Goal: Information Seeking & Learning: Learn about a topic

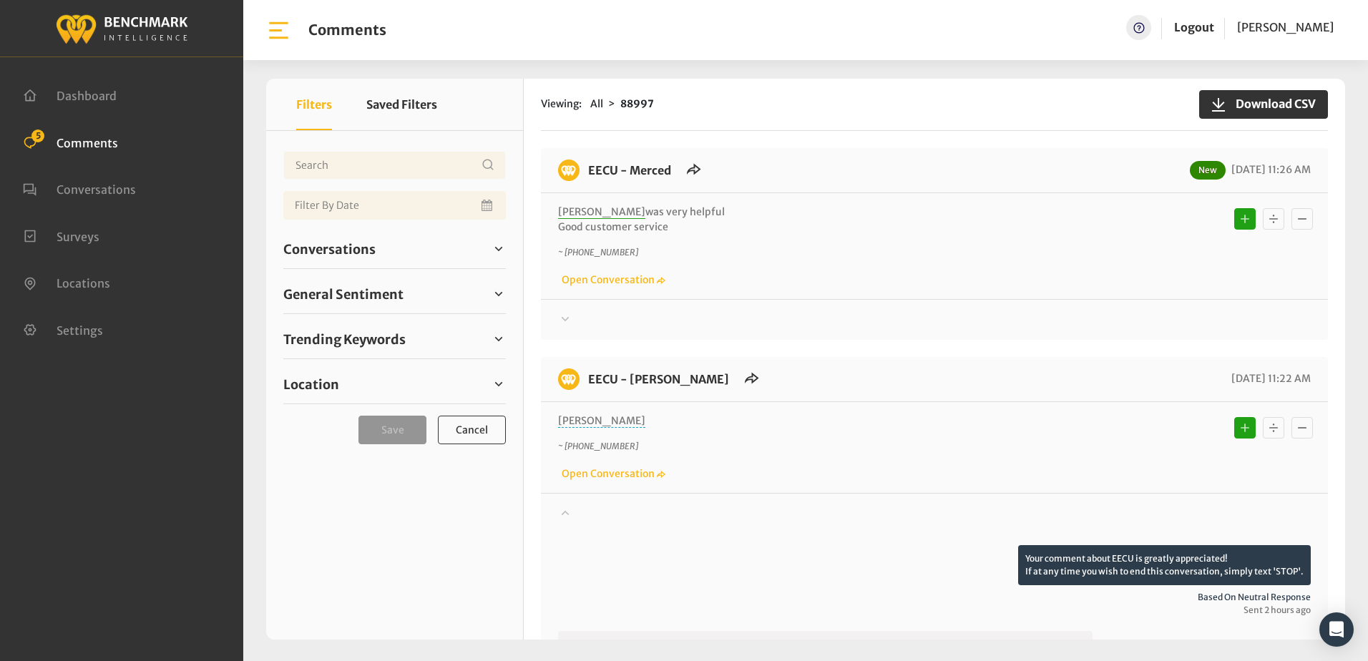
scroll to position [286, 0]
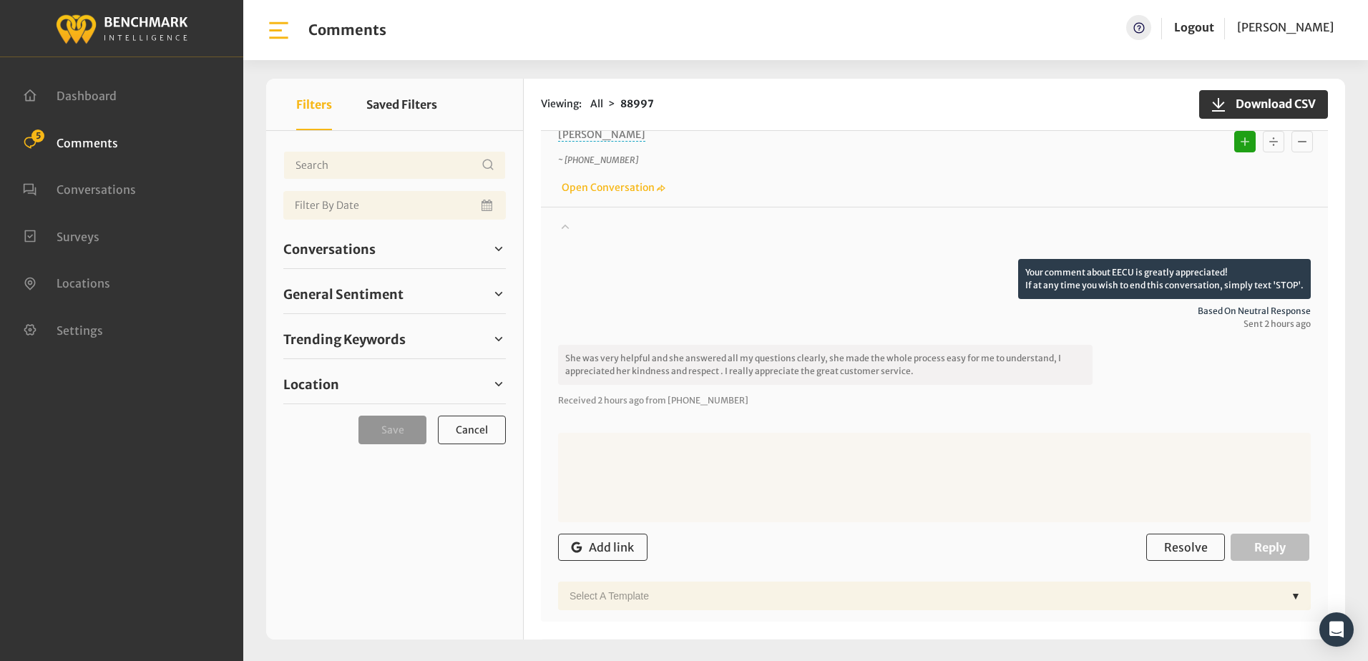
drag, startPoint x: 820, startPoint y: 244, endPoint x: 823, endPoint y: 235, distance: 9.1
click at [825, 244] on div at bounding box center [934, 239] width 753 height 40
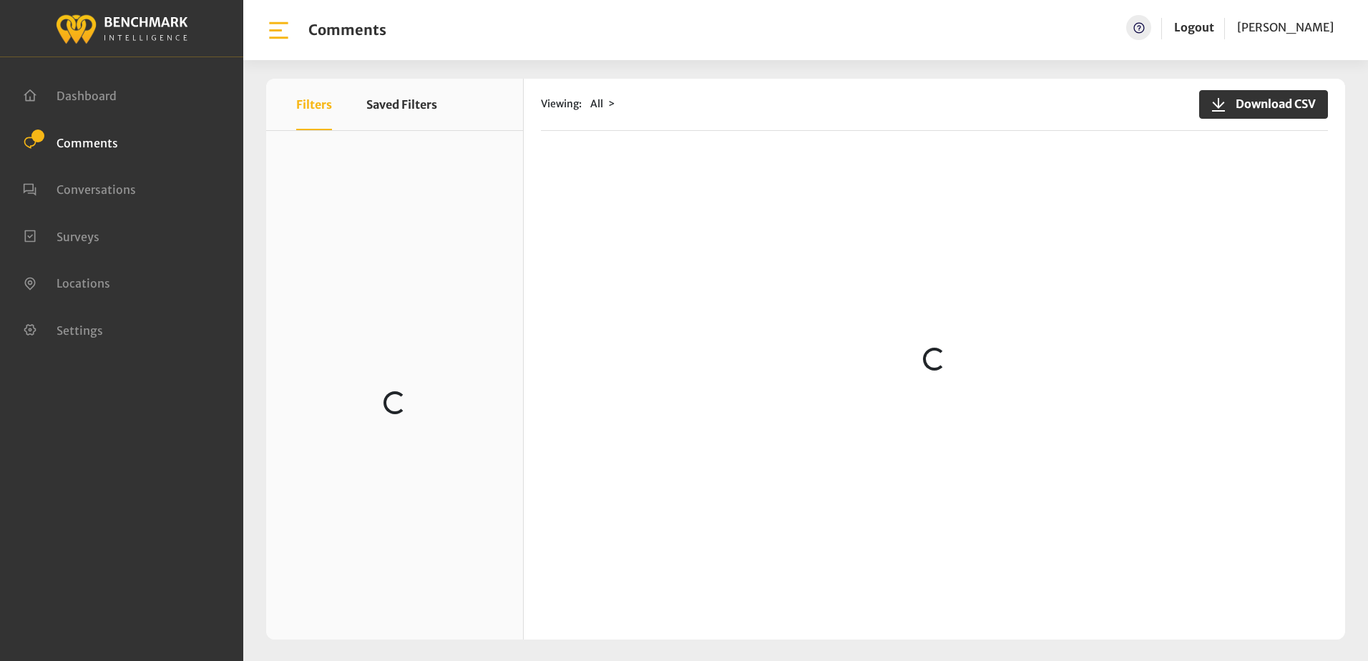
scroll to position [644, 0]
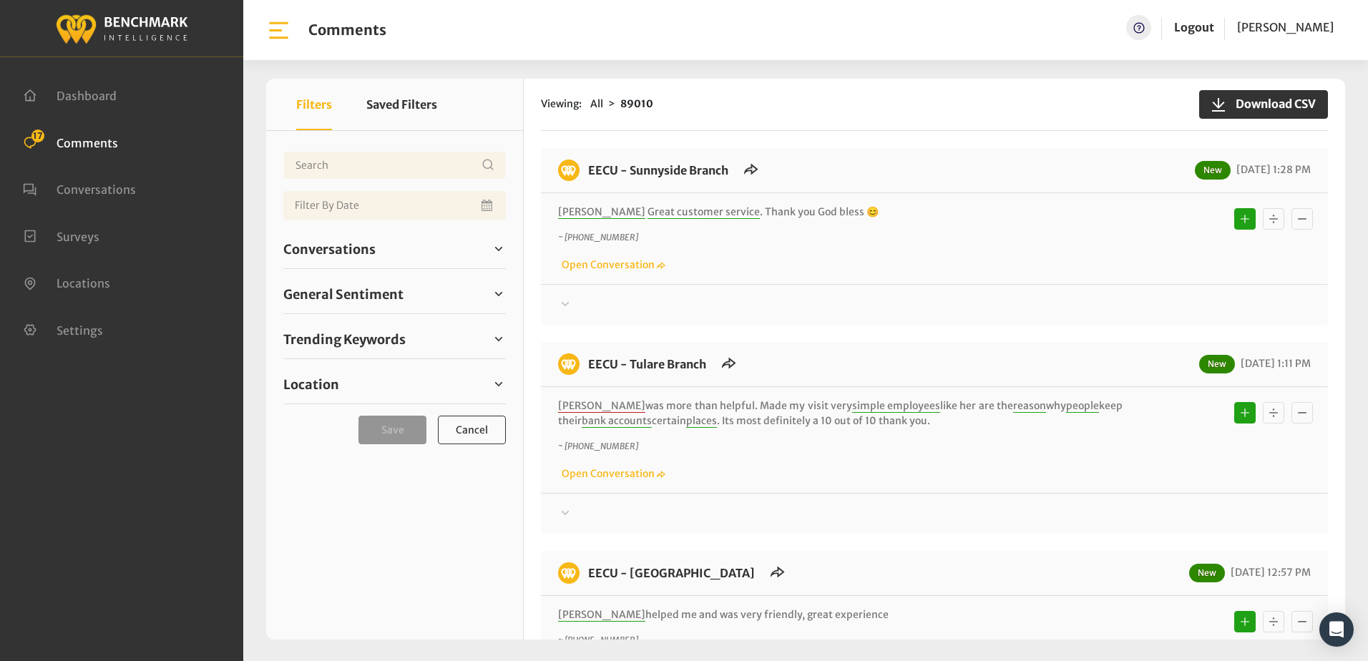
click at [811, 121] on div "Viewing: All 89010 Download CSV" at bounding box center [934, 105] width 787 height 52
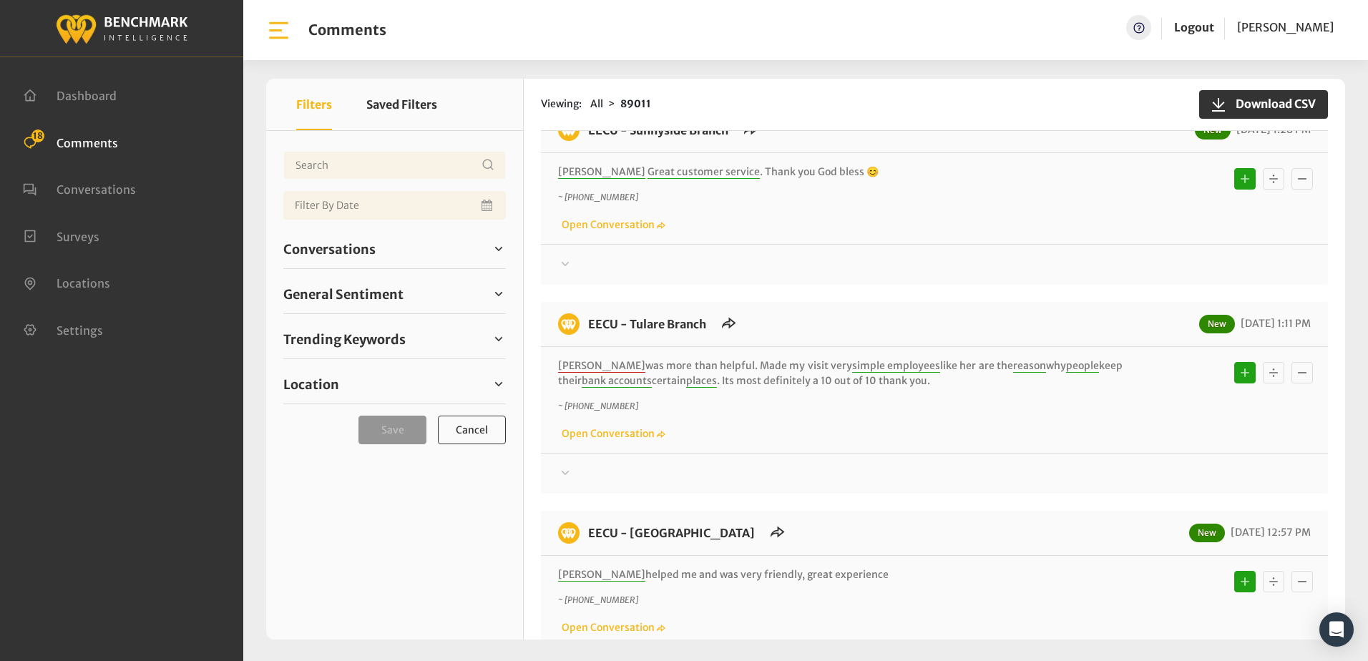
scroll to position [358, 0]
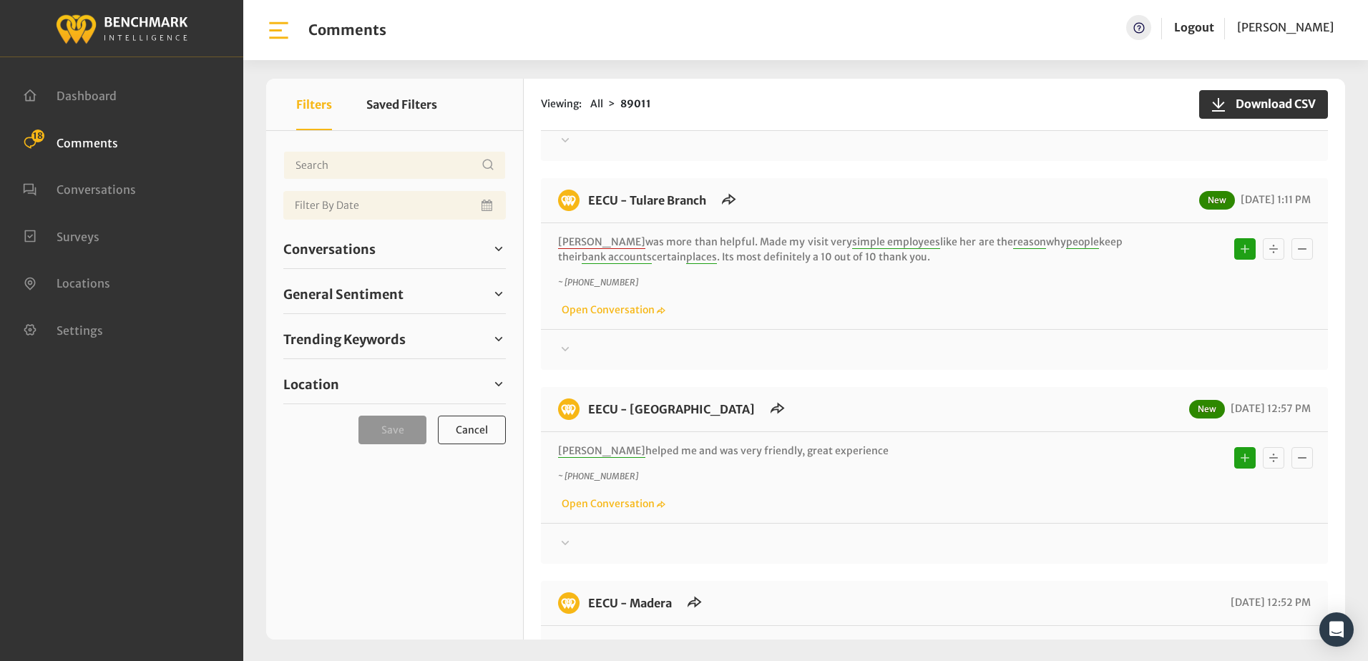
click at [961, 597] on div "EECU - Madera 10/01/2025 12:52 PM" at bounding box center [934, 610] width 787 height 34
